Goal: Navigation & Orientation: Find specific page/section

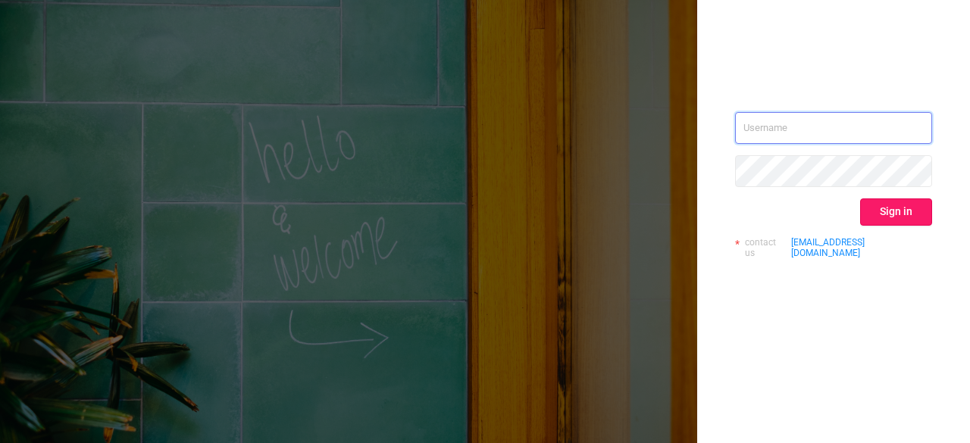
type input "vishesh.valeja@publicismedia.com"
click at [898, 221] on button "Sign in" at bounding box center [896, 212] width 72 height 27
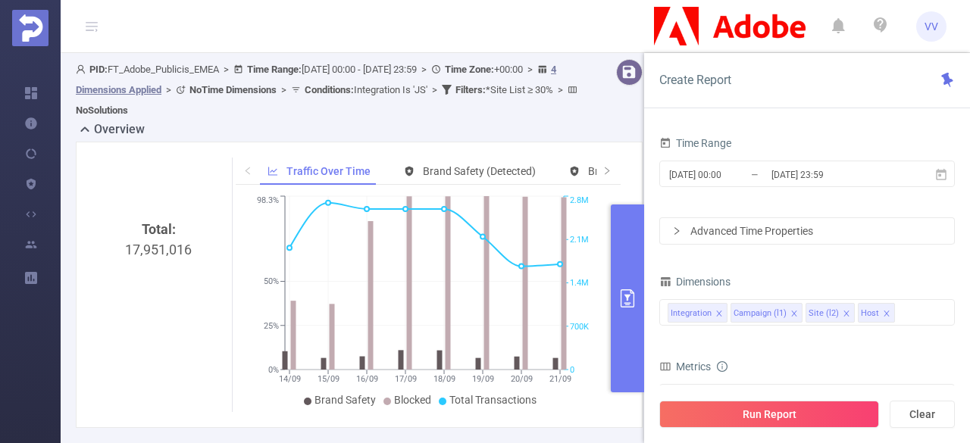
click at [623, 250] on button "primary" at bounding box center [627, 299] width 33 height 188
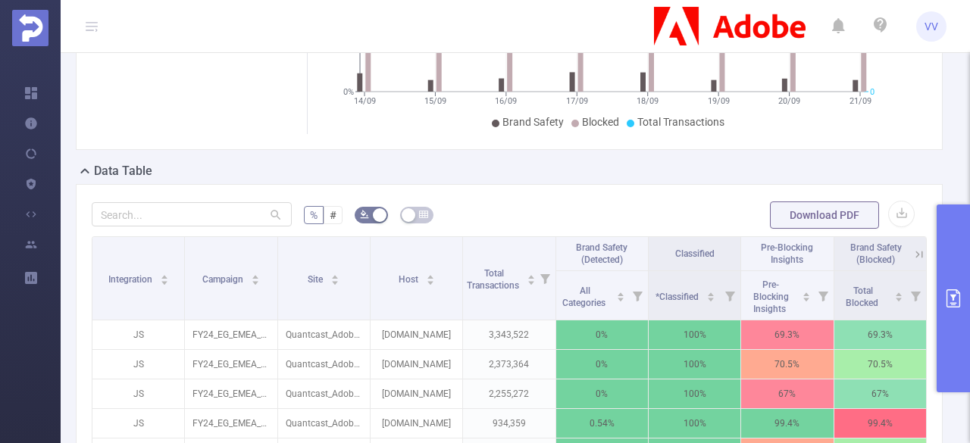
scroll to position [0, 3]
